Goal: Find specific page/section: Find specific page/section

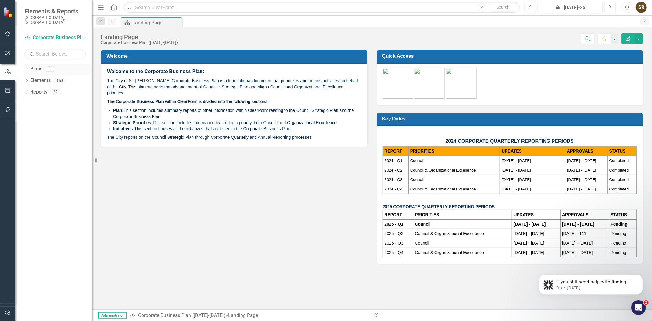
click at [26, 68] on icon "Dropdown" at bounding box center [26, 69] width 4 height 3
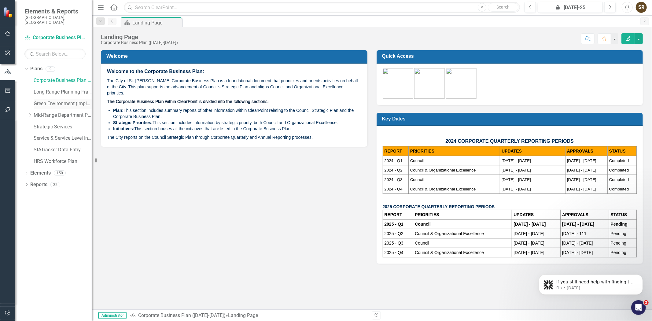
click at [46, 100] on link "Green Environment (Implementation)" at bounding box center [63, 103] width 58 height 7
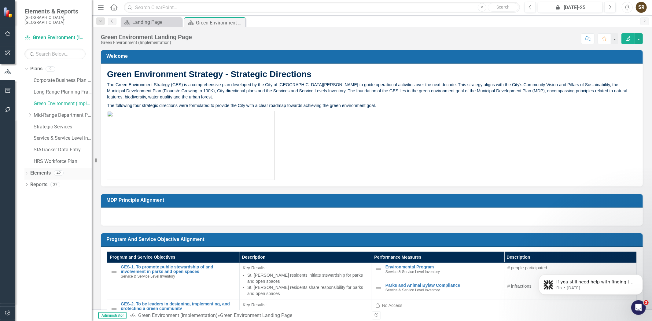
click at [25, 172] on icon "Dropdown" at bounding box center [26, 173] width 4 height 3
click at [57, 100] on link "Green Environment (Implementation)" at bounding box center [63, 103] width 58 height 7
click at [56, 100] on link "Green Environment (Implementation)" at bounding box center [63, 103] width 58 height 7
click at [55, 193] on link "Performance Measure Performance Measures" at bounding box center [63, 196] width 61 height 7
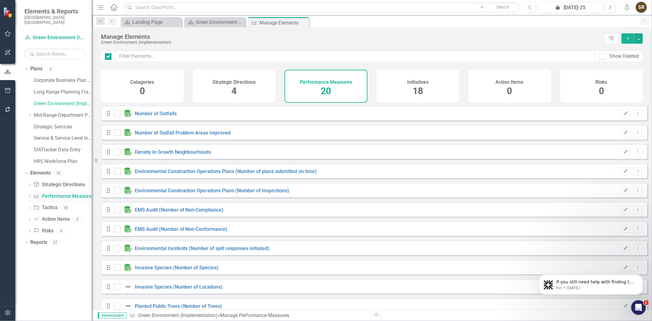
checkbox input "false"
